Goal: Task Accomplishment & Management: Use online tool/utility

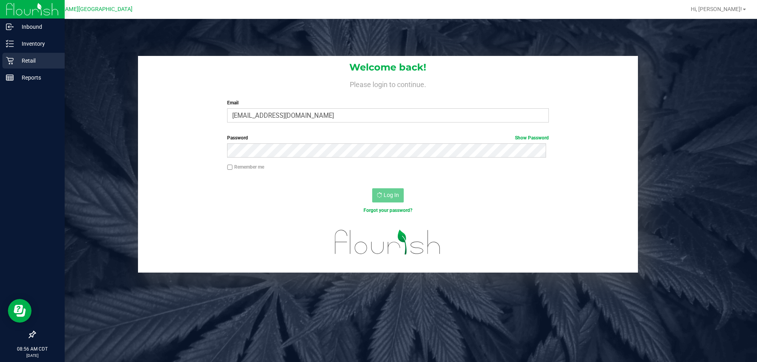
click at [10, 64] on icon at bounding box center [9, 60] width 7 height 7
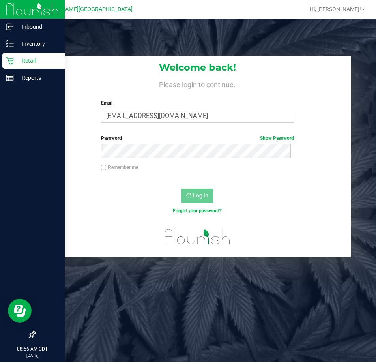
click at [21, 61] on p "Retail" at bounding box center [37, 60] width 47 height 9
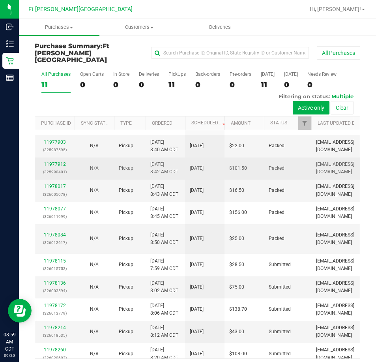
scroll to position [26, 0]
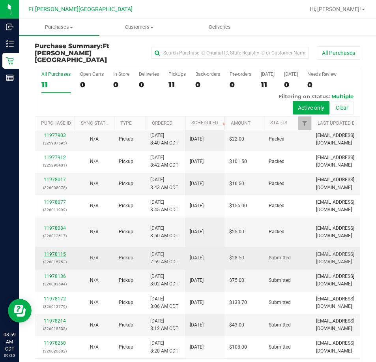
click at [50, 251] on link "11978115" at bounding box center [55, 254] width 22 height 6
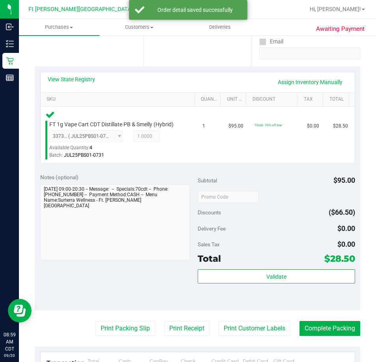
scroll to position [197, 0]
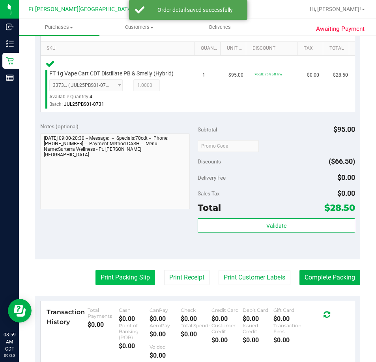
click at [136, 279] on button "Print Packing Slip" at bounding box center [125, 277] width 60 height 15
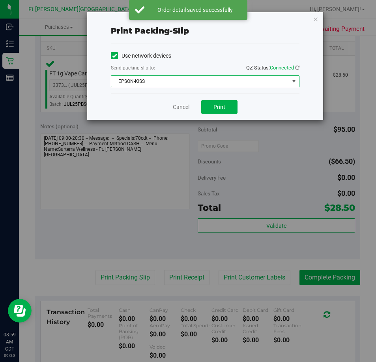
click at [237, 83] on span "EPSON-KISS" at bounding box center [200, 81] width 178 height 11
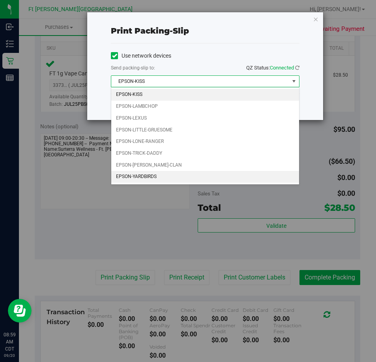
click at [199, 176] on li "EPSON-YARDBIRDS" at bounding box center [205, 177] width 188 height 12
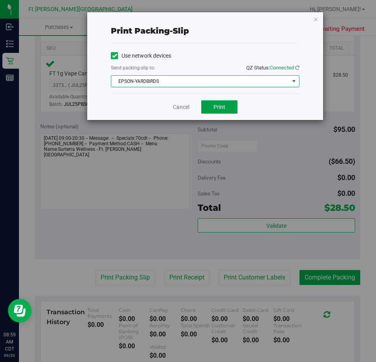
click at [213, 110] on button "Print" at bounding box center [219, 106] width 36 height 13
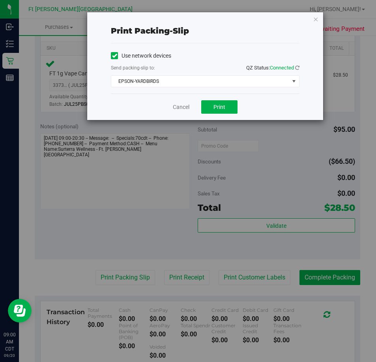
click at [312, 18] on div "Print packing-slip Use network devices Send packing-slip to: QZ Status: Connect…" at bounding box center [205, 66] width 236 height 108
click at [316, 21] on icon "button" at bounding box center [316, 18] width 6 height 9
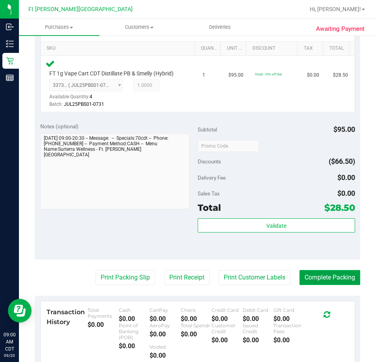
click at [320, 282] on button "Complete Packing" at bounding box center [329, 277] width 61 height 15
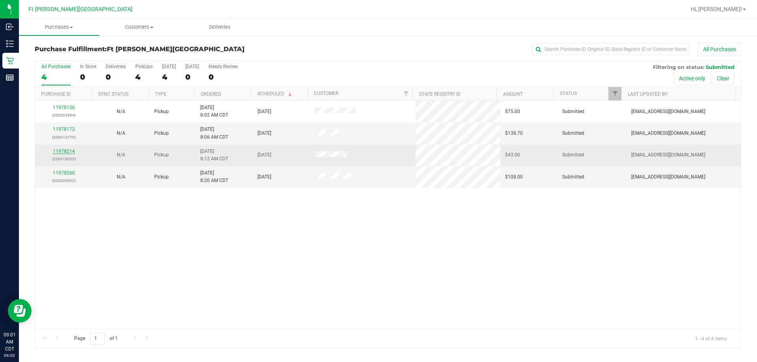
click at [60, 153] on link "11978214" at bounding box center [64, 152] width 22 height 6
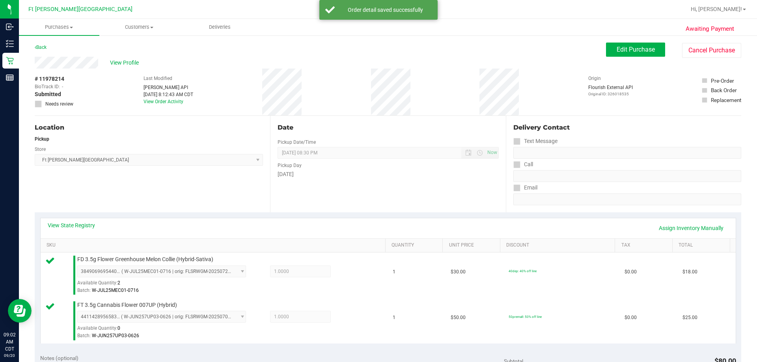
drag, startPoint x: 357, startPoint y: 236, endPoint x: 330, endPoint y: 232, distance: 26.7
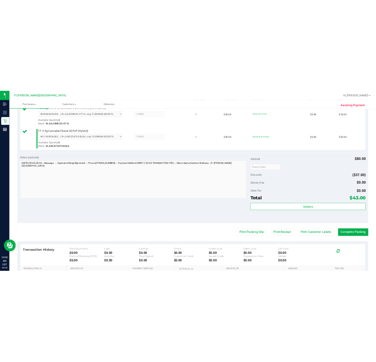
scroll to position [237, 0]
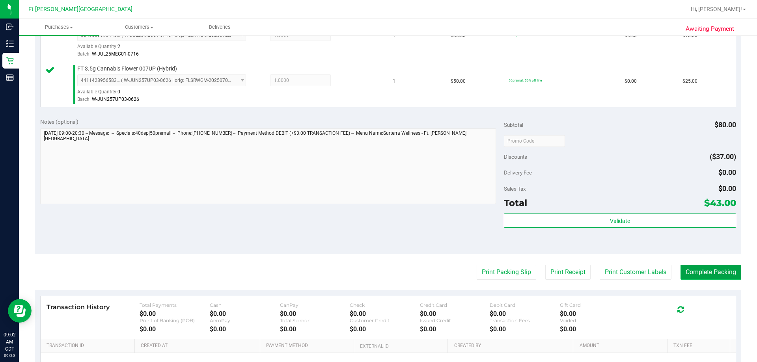
click at [375, 270] on button "Complete Packing" at bounding box center [711, 272] width 61 height 15
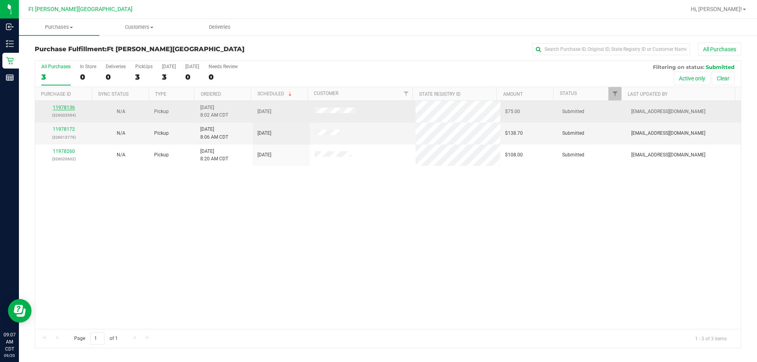
click at [66, 108] on link "11978136" at bounding box center [64, 108] width 22 height 6
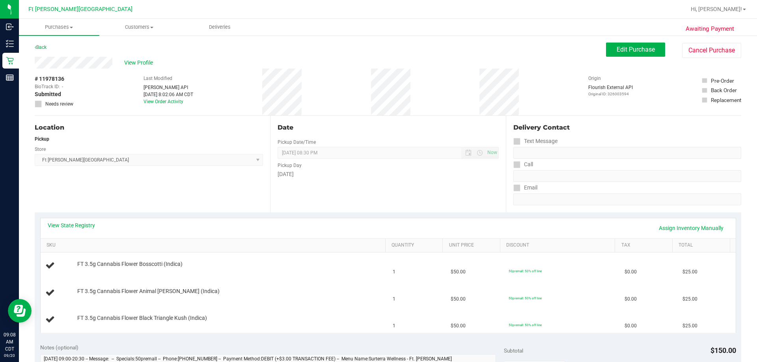
scroll to position [39, 0]
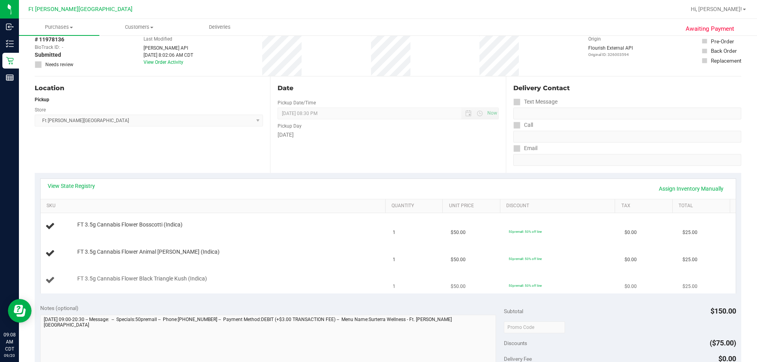
click at [313, 267] on td "FT 3.5g Cannabis Flower Black Triangle Kush (Indica)" at bounding box center [215, 280] width 348 height 26
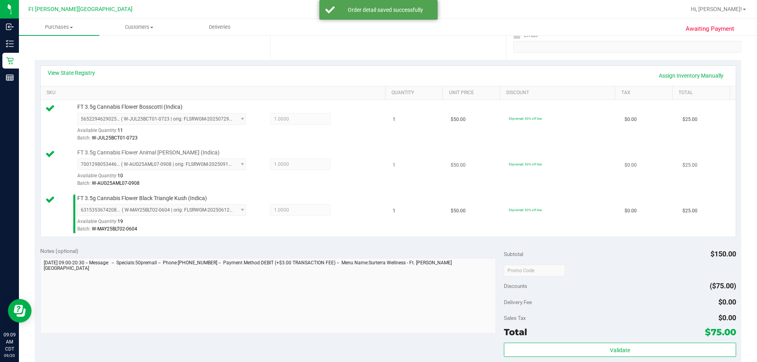
scroll to position [237, 0]
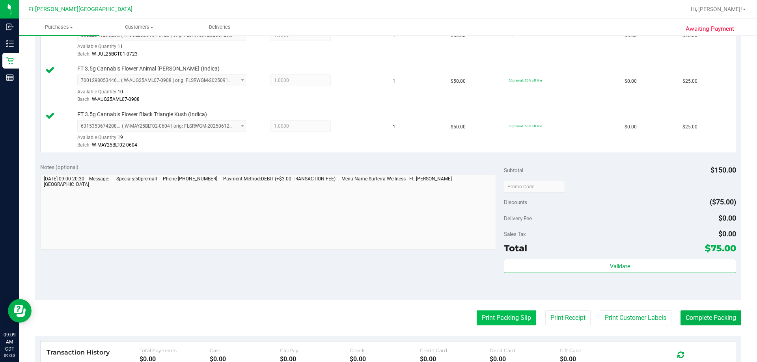
click at [375, 321] on button "Print Packing Slip" at bounding box center [507, 318] width 60 height 15
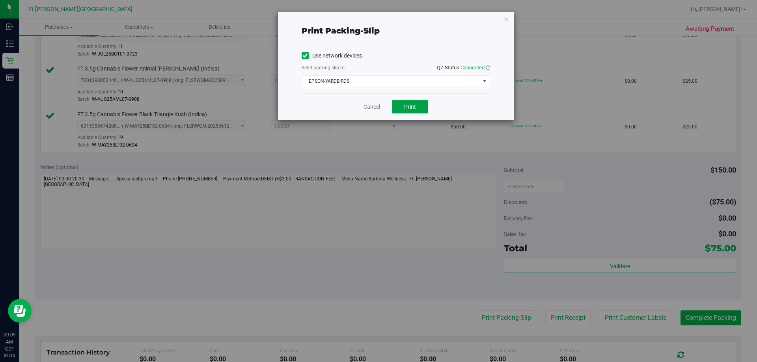
click at [375, 109] on button "Print" at bounding box center [410, 106] width 36 height 13
click at [366, 104] on link "Cancel" at bounding box center [372, 107] width 17 height 8
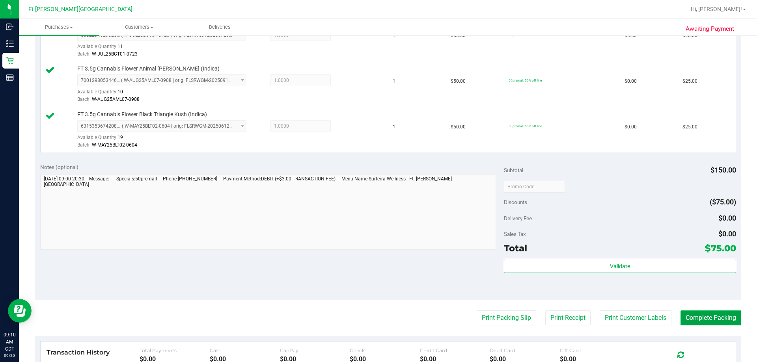
click at [375, 322] on button "Complete Packing" at bounding box center [711, 318] width 61 height 15
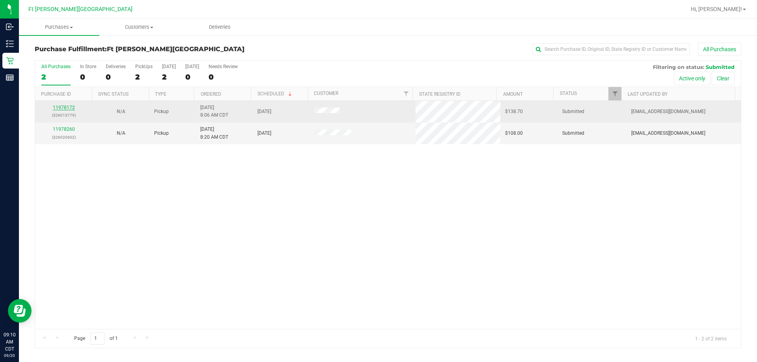
click at [61, 106] on link "11978172" at bounding box center [64, 108] width 22 height 6
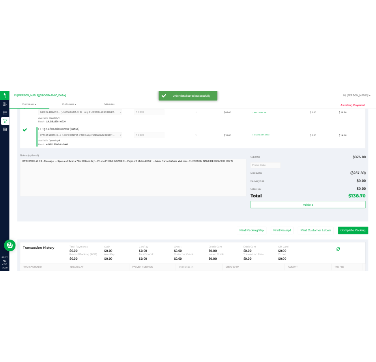
scroll to position [434, 0]
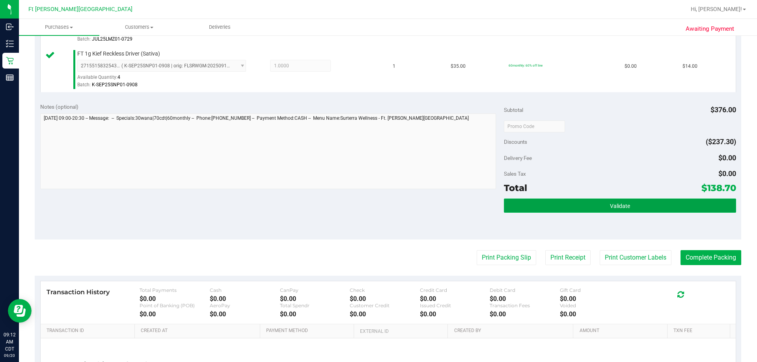
click at [375, 200] on button "Validate" at bounding box center [620, 206] width 232 height 14
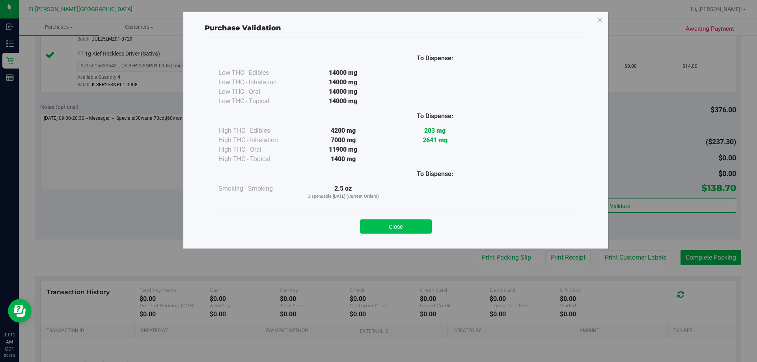
click at [375, 226] on button "Close" at bounding box center [396, 227] width 72 height 14
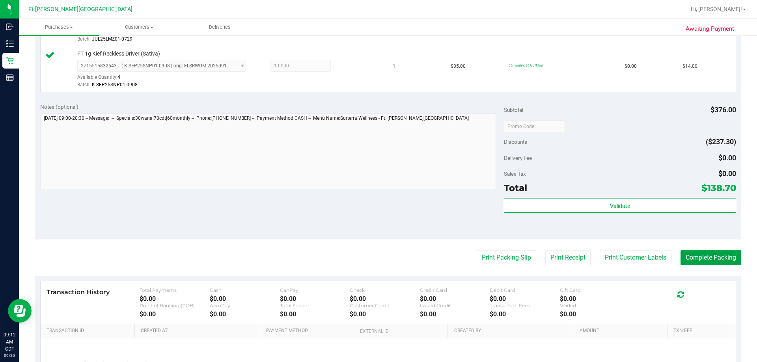
click at [375, 257] on button "Complete Packing" at bounding box center [711, 257] width 61 height 15
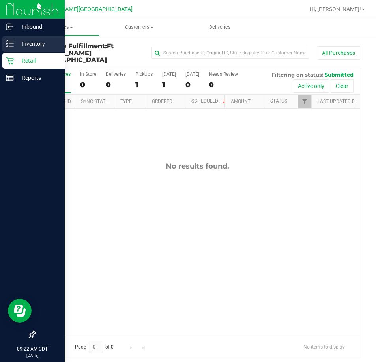
click at [11, 48] on div "Inventory" at bounding box center [33, 44] width 62 height 16
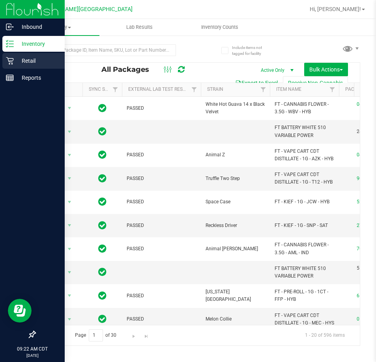
click at [9, 59] on icon at bounding box center [10, 61] width 8 height 8
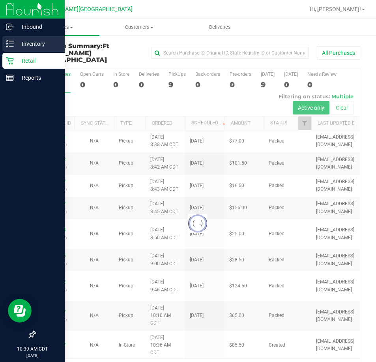
click at [14, 44] on p "Inventory" at bounding box center [37, 43] width 47 height 9
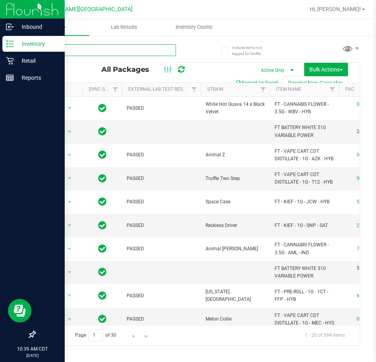
click at [122, 46] on input "text" at bounding box center [105, 50] width 141 height 12
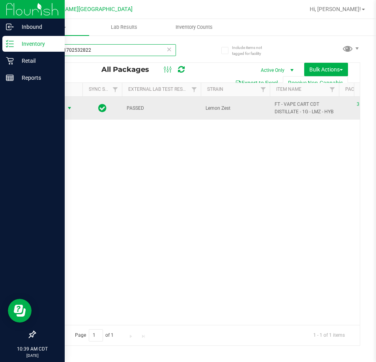
type input "3104891702532822"
click at [66, 110] on span "select" at bounding box center [69, 108] width 6 height 6
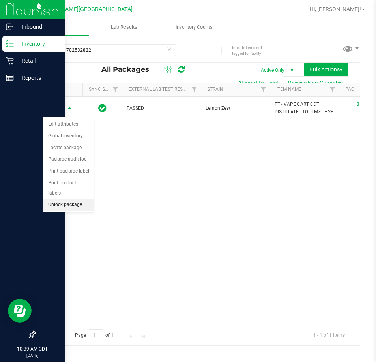
click at [54, 199] on li "Unlock package" at bounding box center [68, 205] width 50 height 12
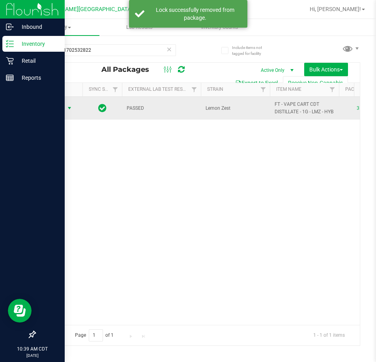
click at [58, 109] on span "Action" at bounding box center [53, 108] width 21 height 11
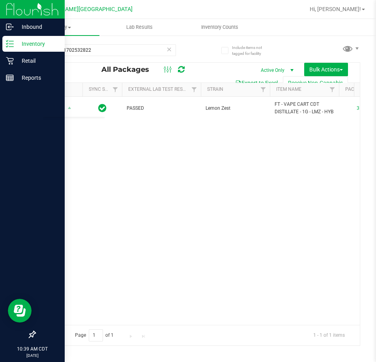
click at [172, 187] on div "Action Action Create package Edit attributes Global inventory Locate package Lo…" at bounding box center [197, 211] width 325 height 228
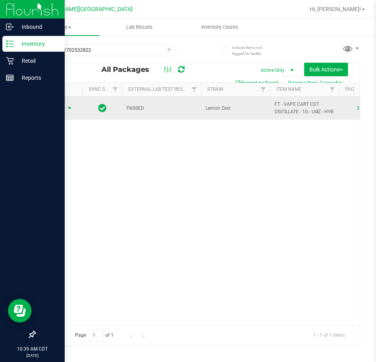
click at [52, 114] on span "Action" at bounding box center [53, 108] width 21 height 11
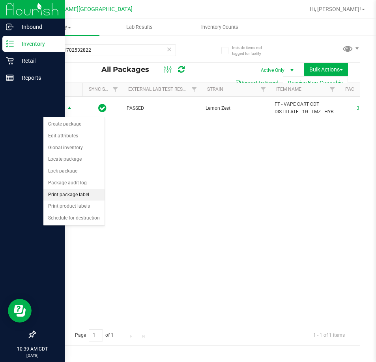
click at [87, 198] on li "Print package label" at bounding box center [73, 195] width 61 height 12
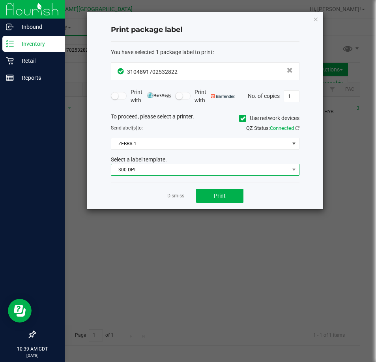
click at [166, 168] on span "300 DPI" at bounding box center [200, 169] width 178 height 11
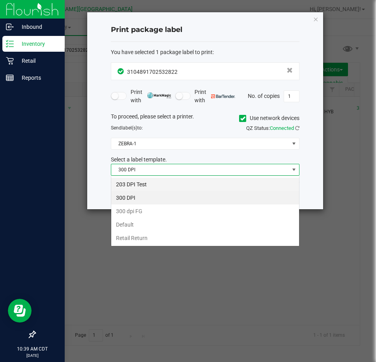
scroll to position [12, 189]
click at [169, 181] on li "203 DPI Test" at bounding box center [205, 183] width 188 height 13
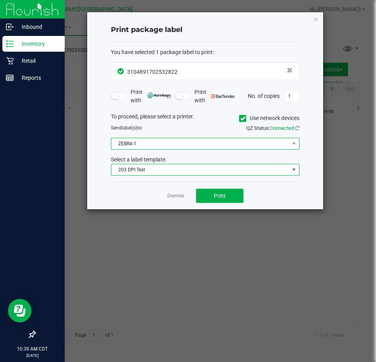
click at [139, 147] on span "ZEBRA-1" at bounding box center [200, 143] width 178 height 11
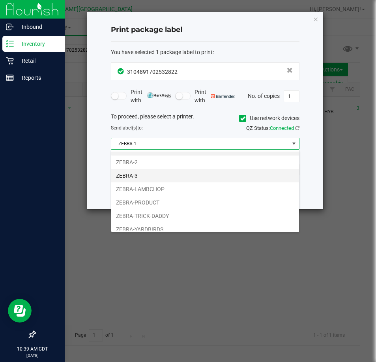
scroll to position [15, 0]
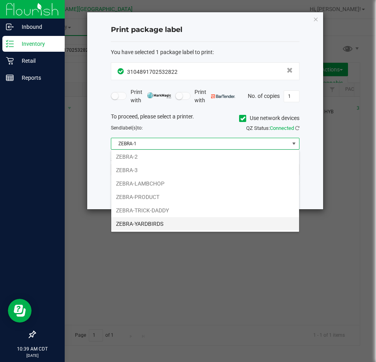
click at [153, 230] on li "ZEBRA-YARDBIRDS" at bounding box center [205, 223] width 188 height 13
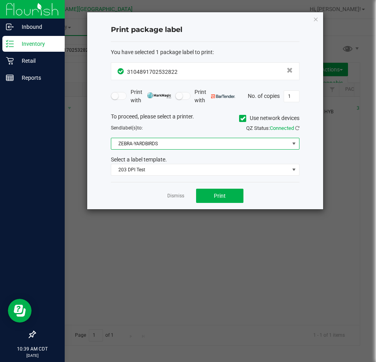
click at [213, 187] on div "Dismiss Print" at bounding box center [205, 195] width 189 height 27
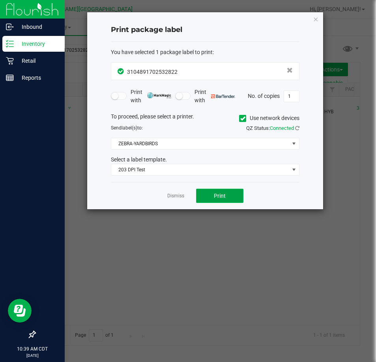
click at [219, 191] on button "Print" at bounding box center [219, 196] width 47 height 14
click at [172, 198] on link "Dismiss" at bounding box center [175, 195] width 17 height 7
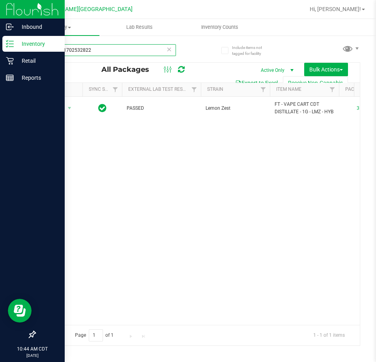
click at [111, 50] on input "3104891702532822" at bounding box center [105, 50] width 141 height 12
click at [110, 50] on input "3104891702532822" at bounding box center [105, 50] width 141 height 12
click at [109, 49] on input "3104891702532822" at bounding box center [105, 50] width 141 height 12
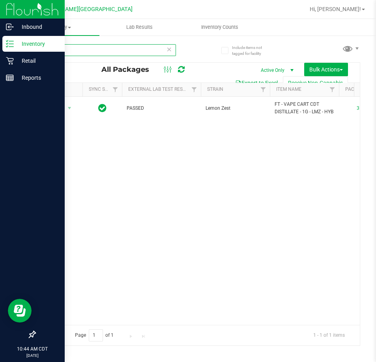
type input "yuzu"
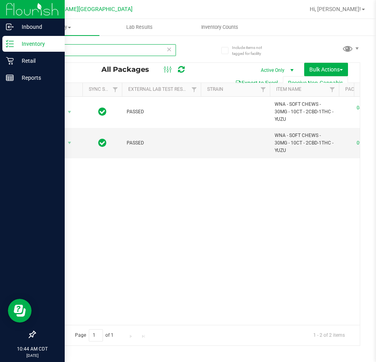
drag, startPoint x: 75, startPoint y: 319, endPoint x: 2, endPoint y: 13, distance: 314.5
click at [71, 52] on input "yuzu" at bounding box center [105, 50] width 141 height 12
click at [70, 52] on input "yuzu" at bounding box center [105, 50] width 141 height 12
type input "0449552626981035"
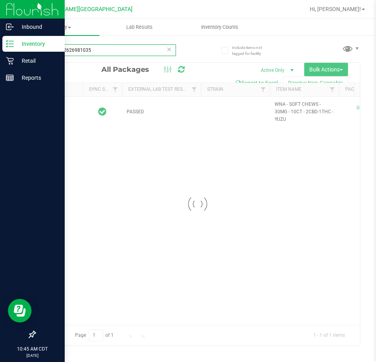
type input "[DATE]"
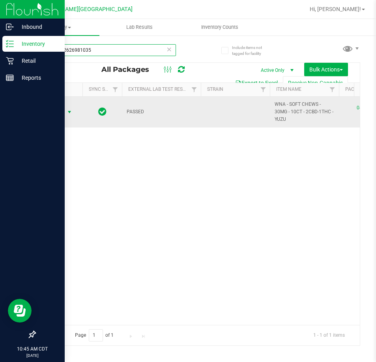
type input "0449552626981035"
click at [55, 113] on span "Action" at bounding box center [53, 111] width 21 height 11
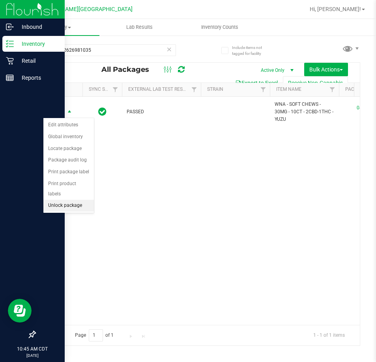
click at [53, 200] on li "Unlock package" at bounding box center [68, 206] width 50 height 12
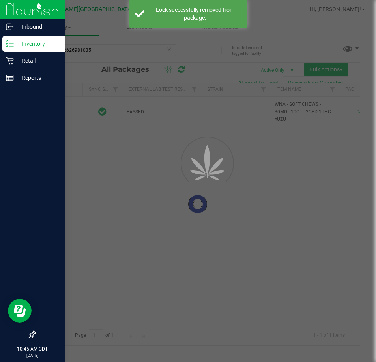
type input "[DATE]"
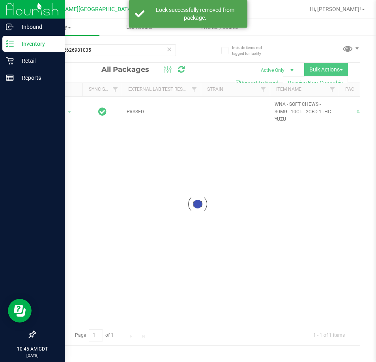
click at [57, 112] on div at bounding box center [197, 204] width 325 height 282
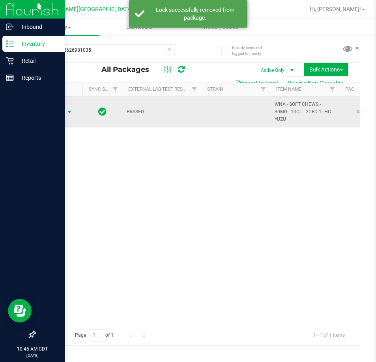
click at [58, 109] on span "Action" at bounding box center [53, 111] width 21 height 11
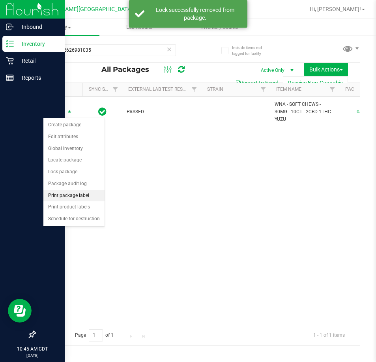
click at [67, 196] on li "Print package label" at bounding box center [73, 196] width 61 height 12
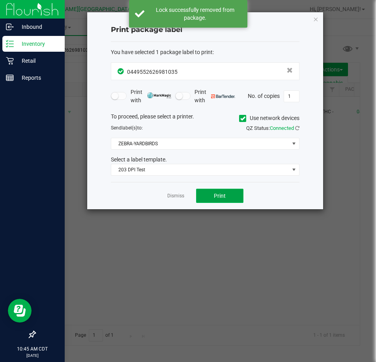
click at [210, 194] on button "Print" at bounding box center [219, 196] width 47 height 14
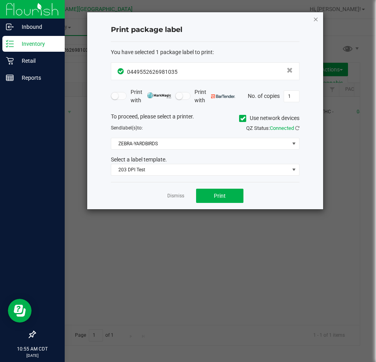
click at [314, 19] on icon "button" at bounding box center [316, 18] width 6 height 9
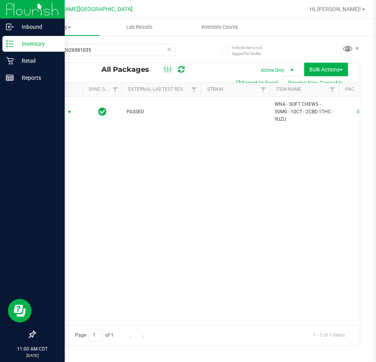
click at [91, 43] on div "0449552626981035" at bounding box center [116, 49] width 163 height 25
click at [99, 49] on input "0449552626981035" at bounding box center [105, 50] width 141 height 12
type input "lmz"
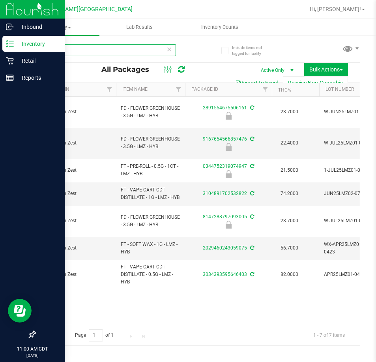
scroll to position [0, 159]
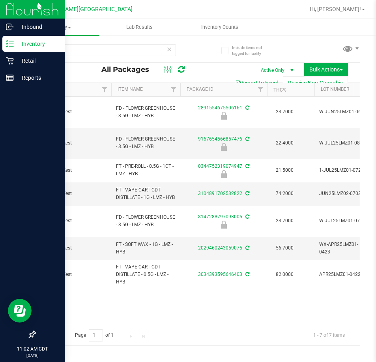
click at [170, 50] on icon at bounding box center [169, 48] width 6 height 9
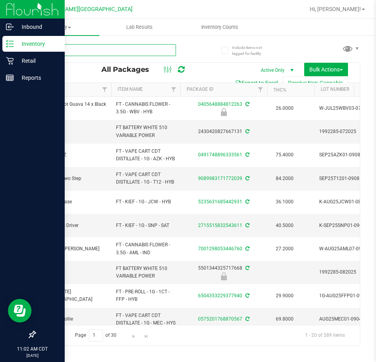
click at [145, 50] on input "text" at bounding box center [105, 50] width 141 height 12
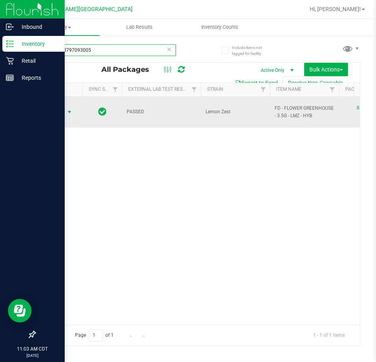
type input "8147288797093005"
click at [54, 108] on span "Action" at bounding box center [53, 111] width 21 height 11
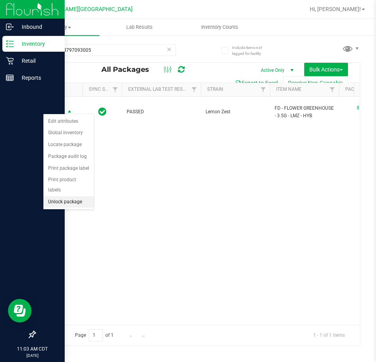
click at [51, 196] on li "Unlock package" at bounding box center [68, 202] width 50 height 12
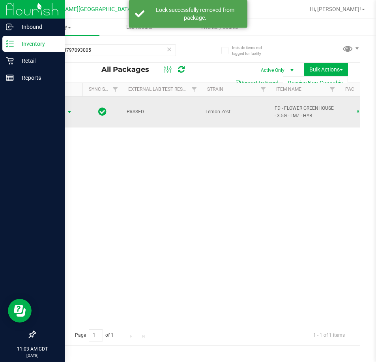
click at [62, 112] on span "Action" at bounding box center [53, 111] width 21 height 11
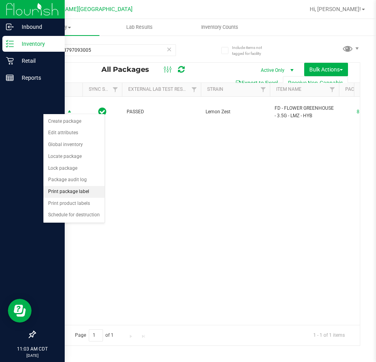
click at [80, 192] on li "Print package label" at bounding box center [73, 192] width 61 height 12
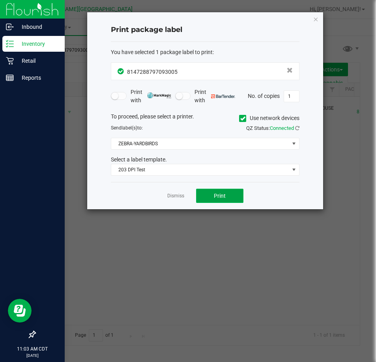
click at [216, 196] on span "Print" at bounding box center [220, 195] width 12 height 6
click at [177, 195] on link "Dismiss" at bounding box center [175, 195] width 17 height 7
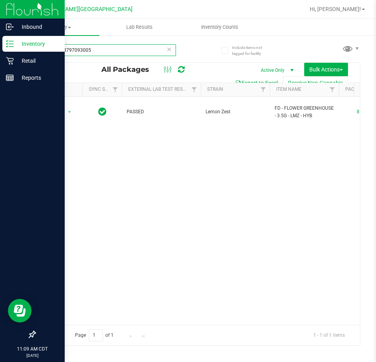
click at [122, 49] on input "8147288797093005" at bounding box center [105, 50] width 141 height 12
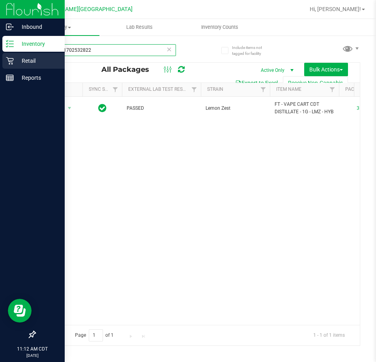
type input "3104891702532822"
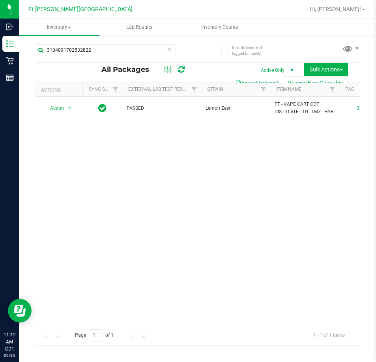
click at [169, 47] on icon at bounding box center [169, 48] width 6 height 9
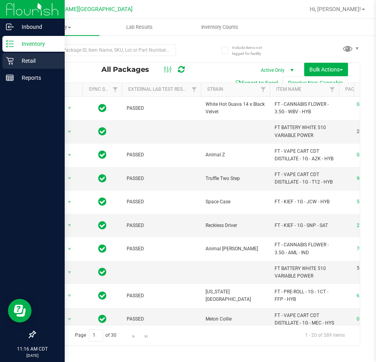
click at [25, 60] on p "Retail" at bounding box center [37, 60] width 47 height 9
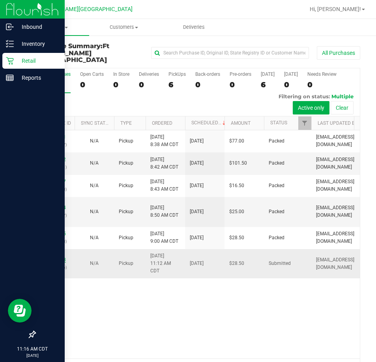
click at [55, 257] on link "11979528" at bounding box center [55, 260] width 22 height 6
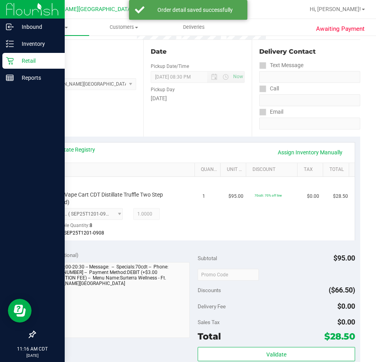
scroll to position [276, 0]
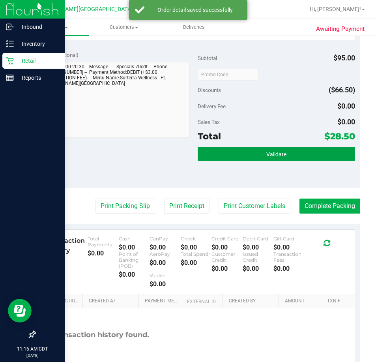
click at [242, 153] on button "Validate" at bounding box center [276, 154] width 157 height 14
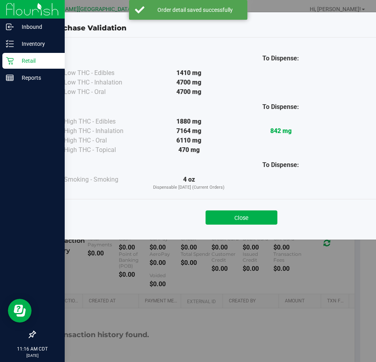
click at [236, 228] on div "Close" at bounding box center [241, 215] width 371 height 32
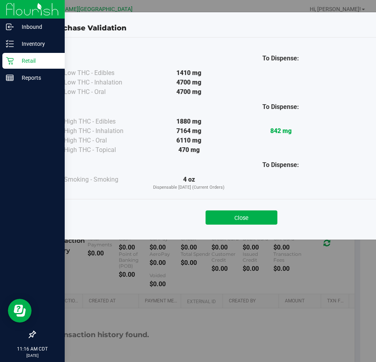
click at [233, 211] on button "Close" at bounding box center [241, 217] width 72 height 14
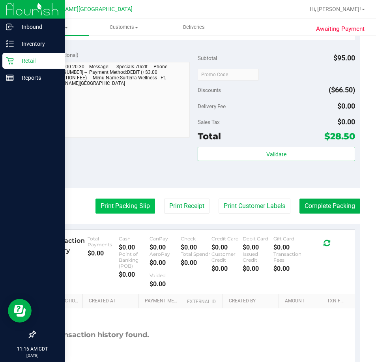
click at [116, 206] on button "Print Packing Slip" at bounding box center [125, 205] width 60 height 15
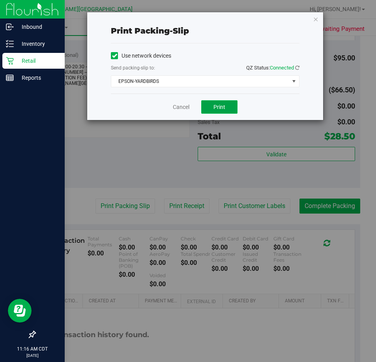
click at [224, 105] on span "Print" at bounding box center [219, 107] width 12 height 6
click at [183, 108] on link "Cancel" at bounding box center [181, 107] width 17 height 8
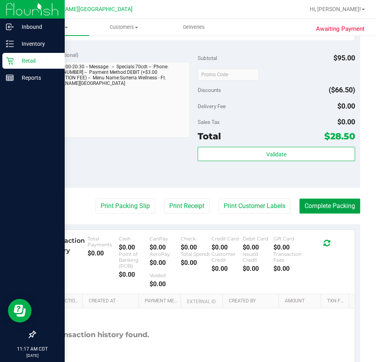
click at [320, 200] on button "Complete Packing" at bounding box center [329, 205] width 61 height 15
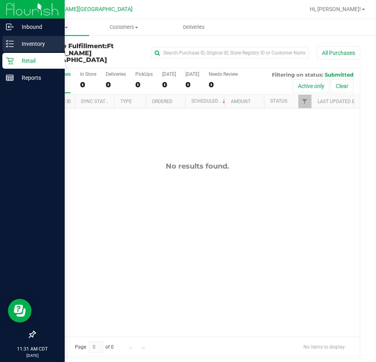
click at [32, 42] on p "Inventory" at bounding box center [37, 43] width 47 height 9
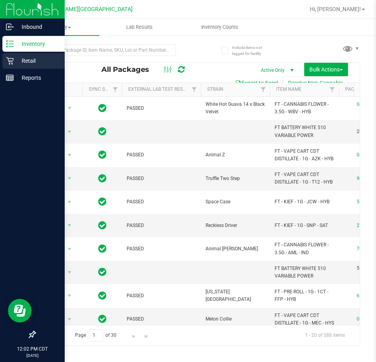
click at [9, 64] on icon at bounding box center [9, 60] width 7 height 7
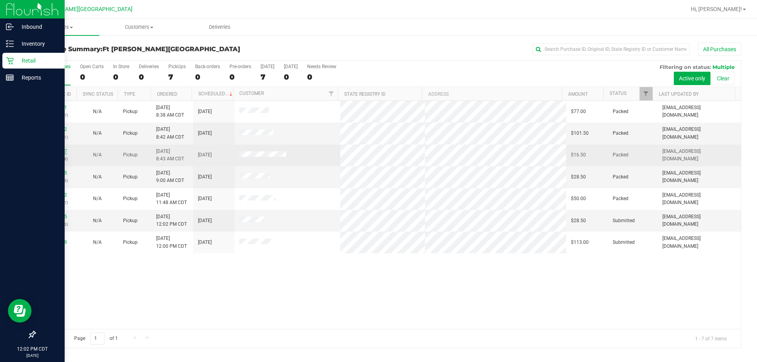
click at [62, 151] on link "11978017" at bounding box center [56, 152] width 22 height 6
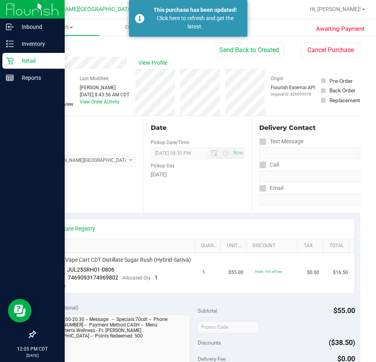
click at [41, 46] on link "Back" at bounding box center [41, 48] width 12 height 6
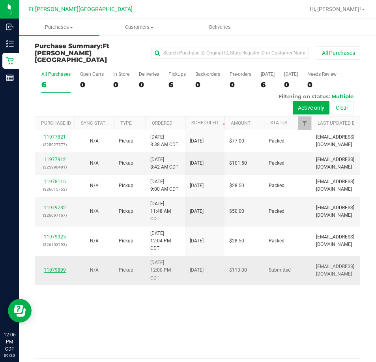
click at [48, 273] on link "11979899" at bounding box center [55, 270] width 22 height 6
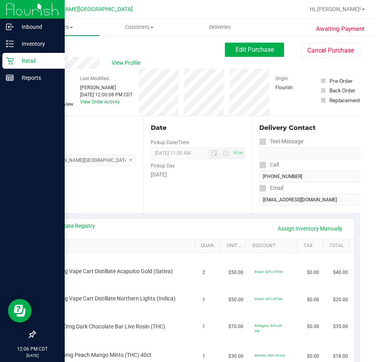
click at [15, 61] on p "Retail" at bounding box center [37, 60] width 47 height 9
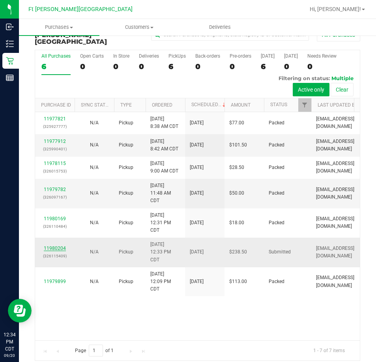
click at [52, 251] on link "11980204" at bounding box center [55, 248] width 22 height 6
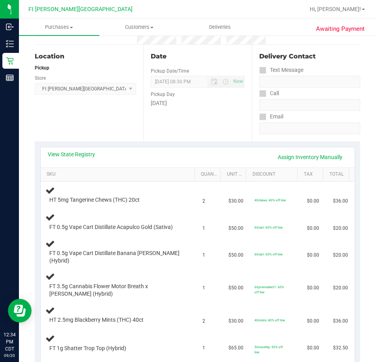
scroll to position [58, 0]
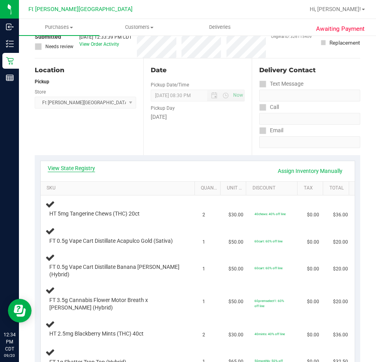
click at [64, 165] on link "View State Registry" at bounding box center [71, 168] width 47 height 8
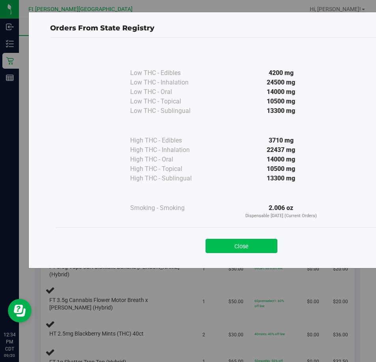
click at [226, 246] on button "Close" at bounding box center [241, 246] width 72 height 14
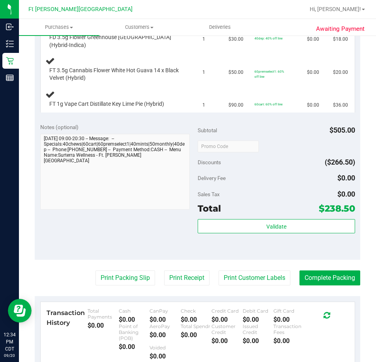
scroll to position [452, 0]
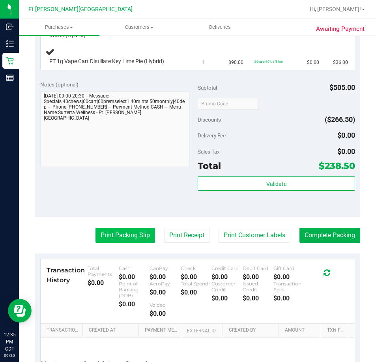
click at [126, 234] on button "Print Packing Slip" at bounding box center [125, 235] width 60 height 15
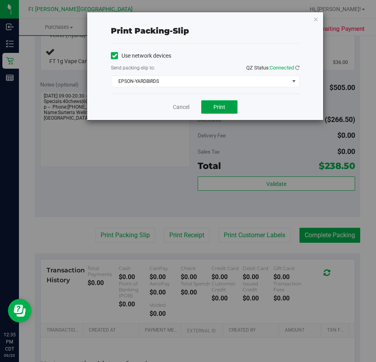
click at [217, 101] on button "Print" at bounding box center [219, 106] width 36 height 13
click at [175, 106] on link "Cancel" at bounding box center [181, 107] width 17 height 8
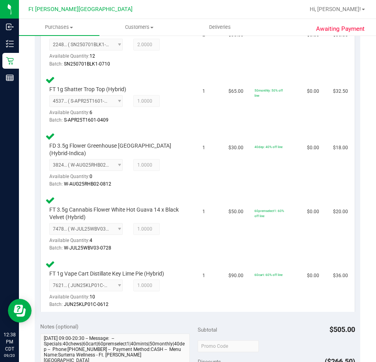
scroll to position [649, 0]
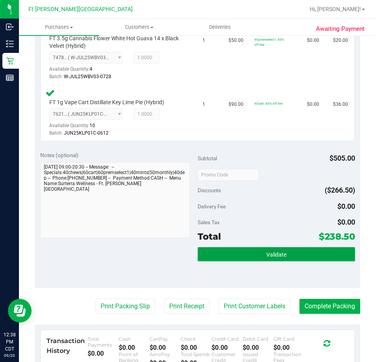
click at [231, 252] on button "Validate" at bounding box center [276, 254] width 157 height 14
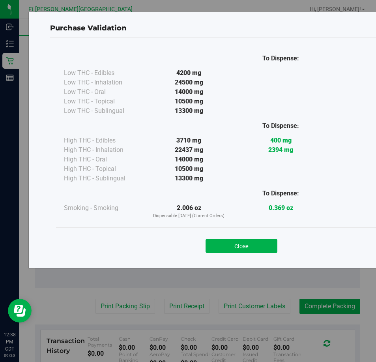
click at [231, 245] on button "Close" at bounding box center [241, 246] width 72 height 14
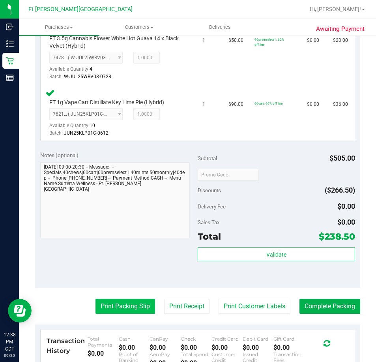
click at [96, 299] on button "Print Packing Slip" at bounding box center [125, 306] width 60 height 15
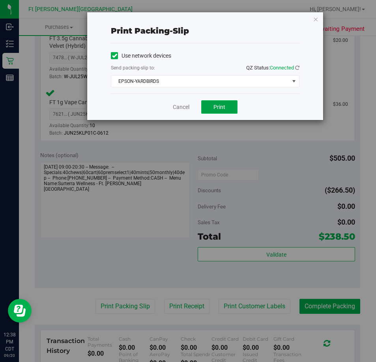
click at [216, 108] on span "Print" at bounding box center [219, 107] width 12 height 6
click at [186, 104] on link "Cancel" at bounding box center [181, 107] width 17 height 8
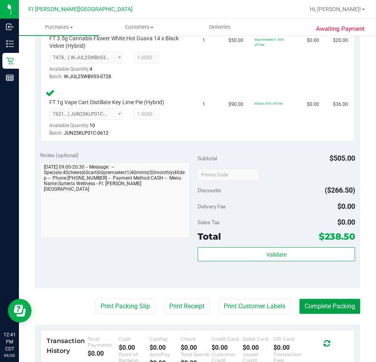
click at [314, 299] on button "Complete Packing" at bounding box center [329, 306] width 61 height 15
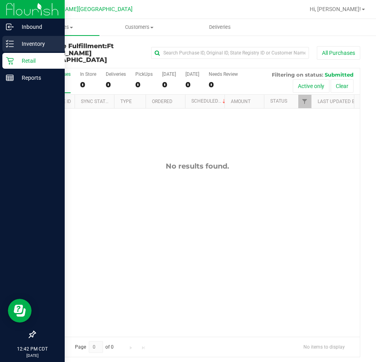
click at [20, 46] on p "Inventory" at bounding box center [37, 43] width 47 height 9
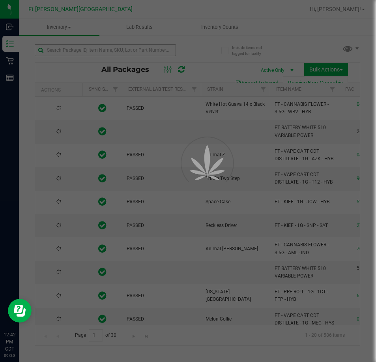
click at [56, 49] on div at bounding box center [188, 181] width 376 height 362
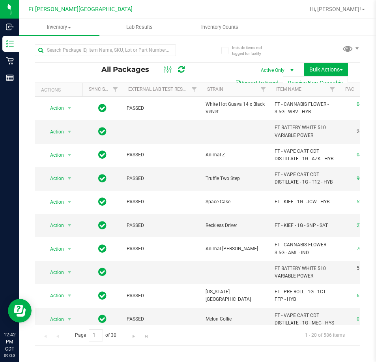
click at [35, 36] on div "Include items not tagged for facility All Packages Active Only Active Only Lab …" at bounding box center [197, 155] width 357 height 241
click at [62, 43] on div at bounding box center [116, 49] width 163 height 25
click at [72, 49] on input "text" at bounding box center [105, 50] width 141 height 12
type input "rhb"
